Goal: Task Accomplishment & Management: Manage account settings

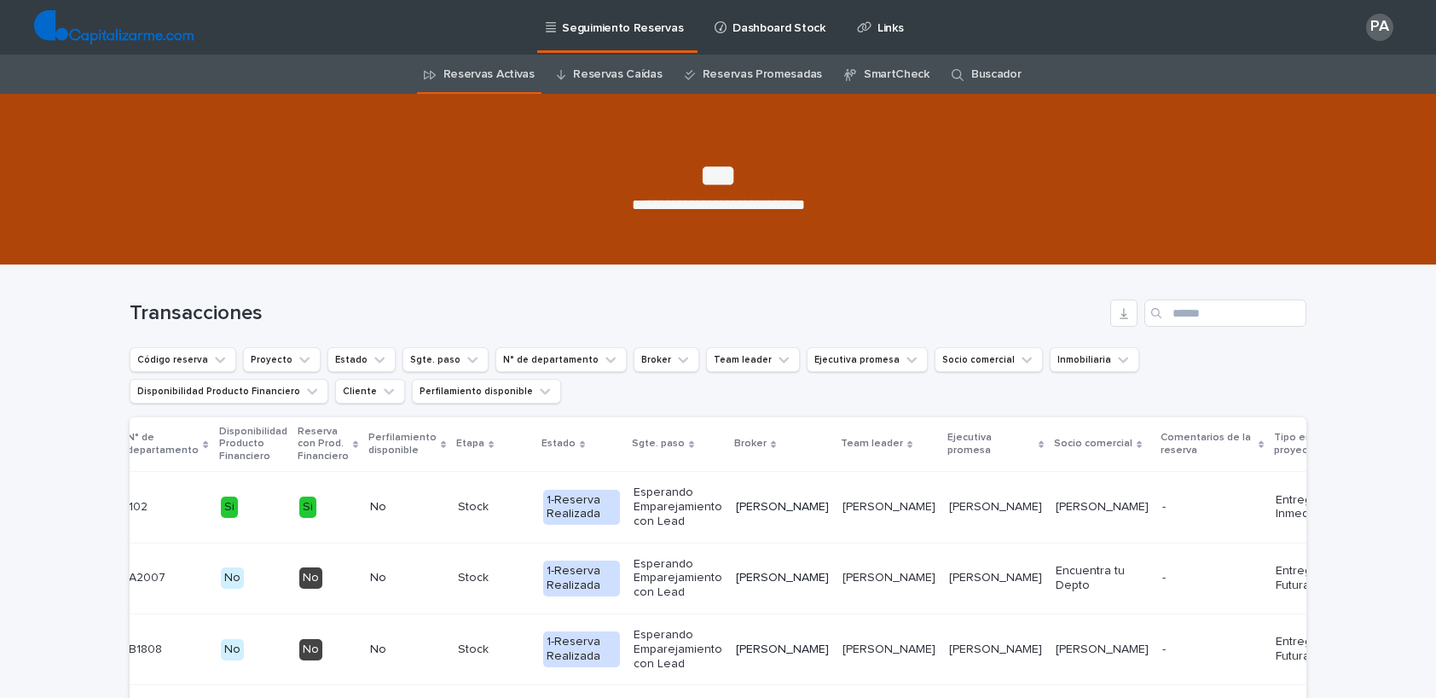
click at [1381, 32] on div "PA" at bounding box center [1379, 27] width 27 height 27
click at [1349, 84] on p "Log Out" at bounding box center [1363, 72] width 107 height 29
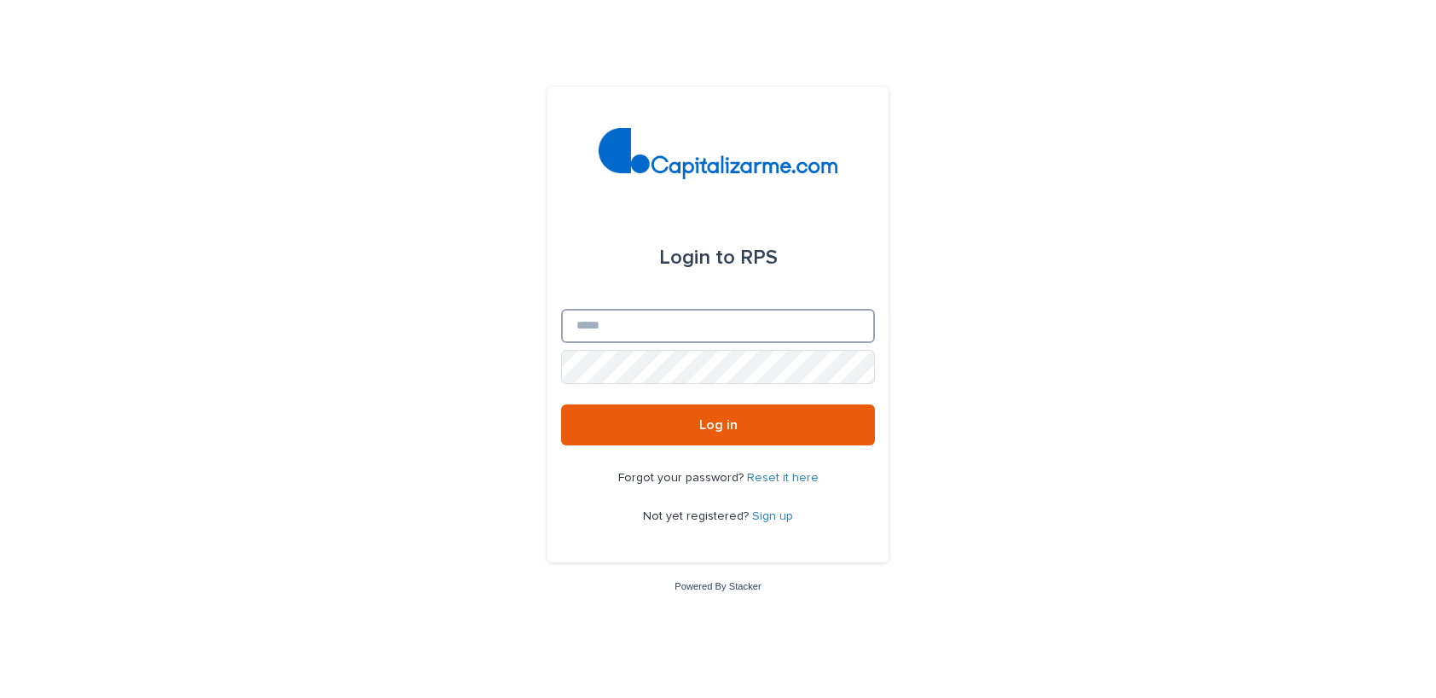
type input "**********"
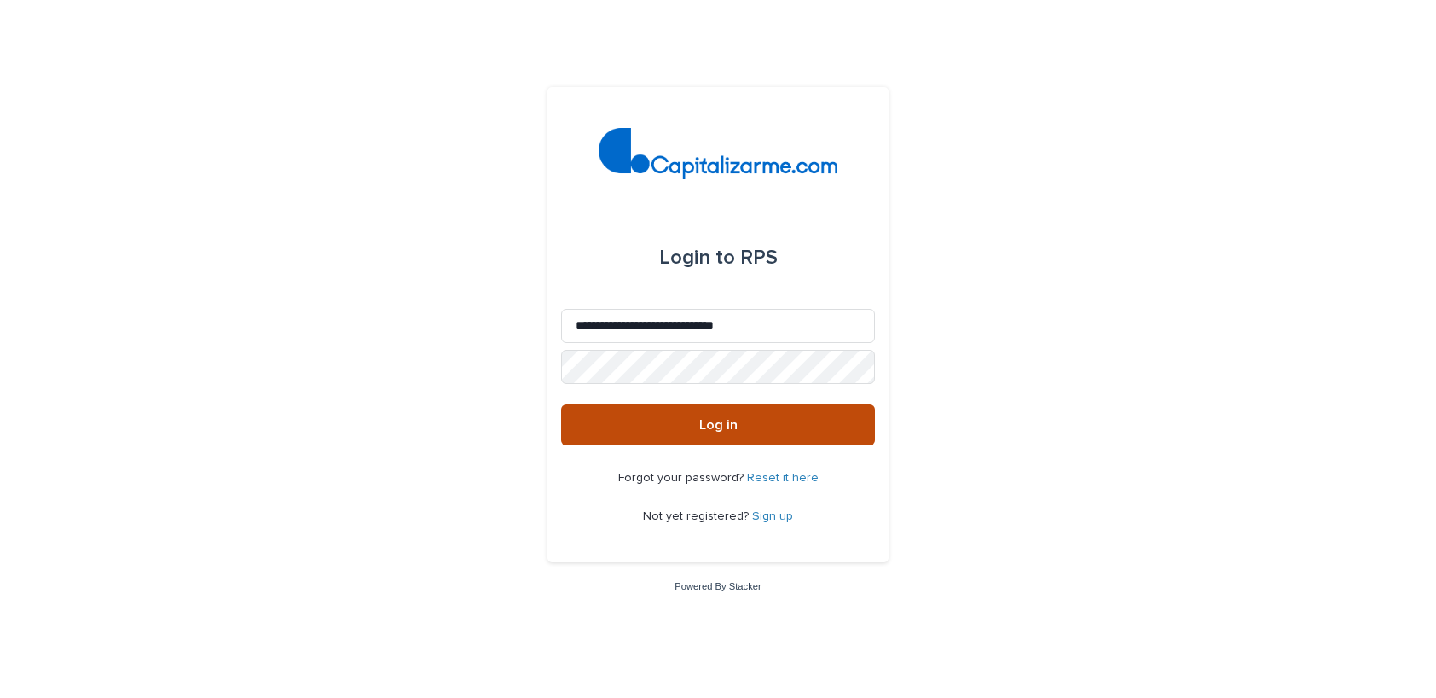
click at [714, 431] on button "Log in" at bounding box center [718, 424] width 314 height 41
